Goal: Find specific page/section: Find specific page/section

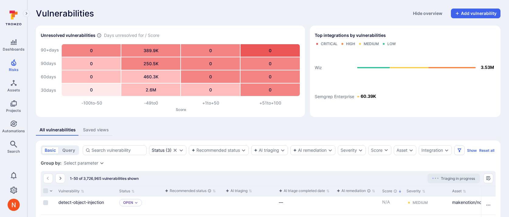
scroll to position [63, 0]
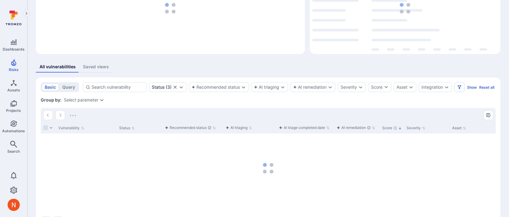
scroll to position [63, 0]
